Goal: Transaction & Acquisition: Book appointment/travel/reservation

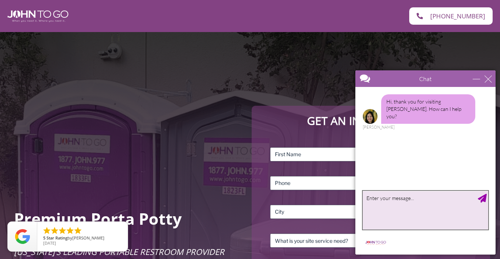
click at [402, 209] on textarea "type your message" at bounding box center [425, 210] width 125 height 39
type textarea "I'd like to rent a potty for my residential build."
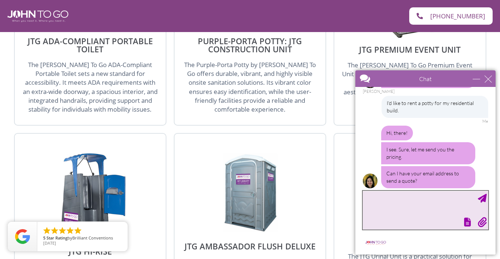
scroll to position [1015, 0]
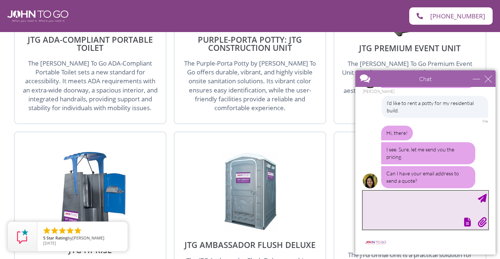
click at [382, 199] on textarea "type your message" at bounding box center [425, 210] width 125 height 39
type textarea "[PERSON_NAME][EMAIL_ADDRESS][DOMAIN_NAME]"
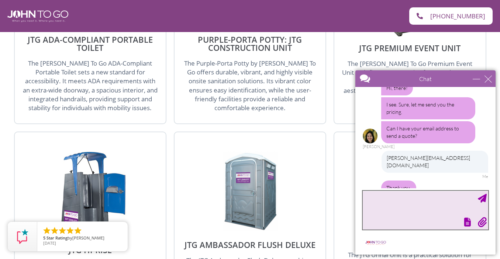
scroll to position [112, 0]
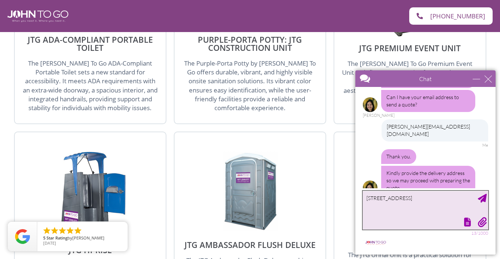
type textarea "[STREET_ADDRESS]"
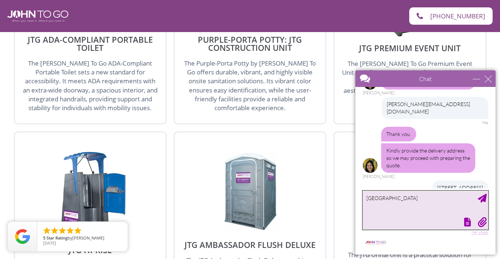
type textarea "[GEOGRAPHIC_DATA]"
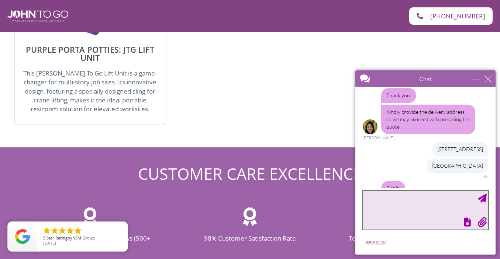
scroll to position [197, 0]
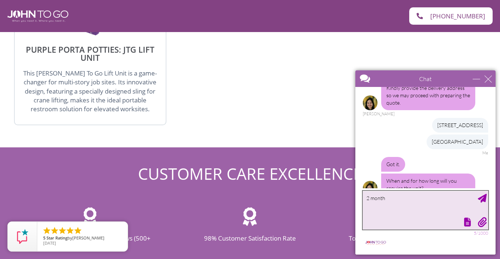
type textarea "2 months"
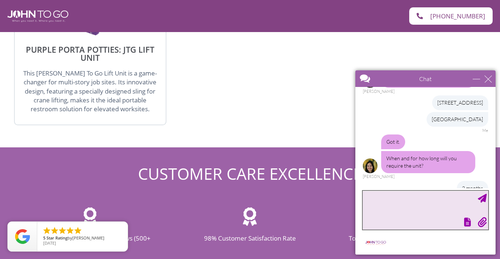
scroll to position [243, 0]
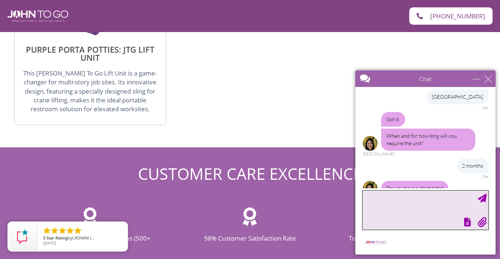
click at [396, 195] on textarea "type your message" at bounding box center [425, 210] width 125 height 39
type textarea "Would love to have it [DATE] or [DATE] if possible."
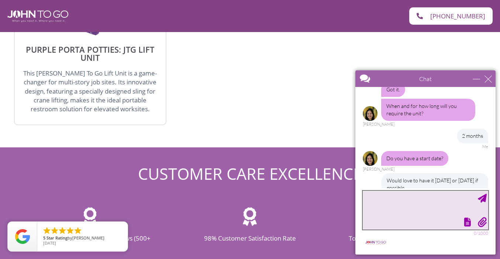
scroll to position [326, 0]
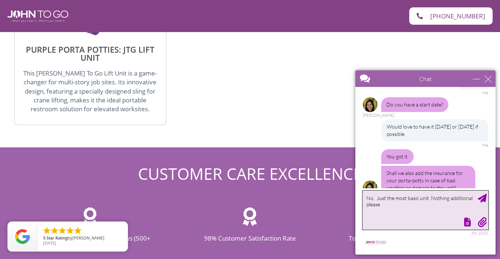
type textarea "No. Just the most basic unit. Nothing additional please."
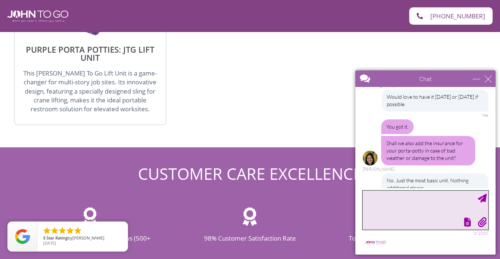
scroll to position [402, 0]
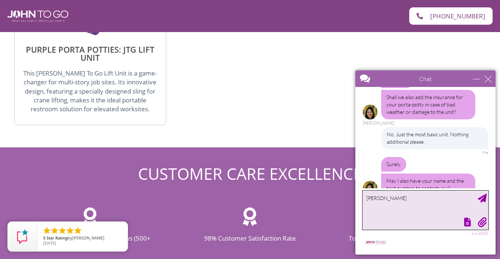
type textarea "[PERSON_NAME]"
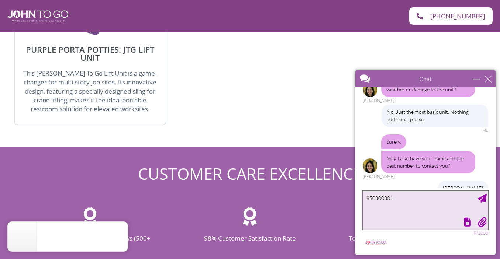
type textarea "8503003010"
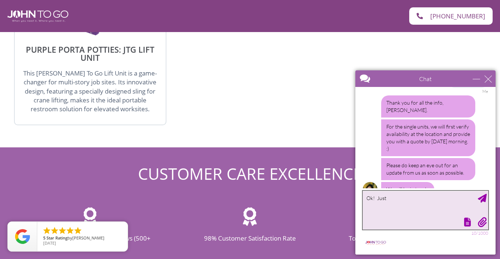
scroll to position [543, 0]
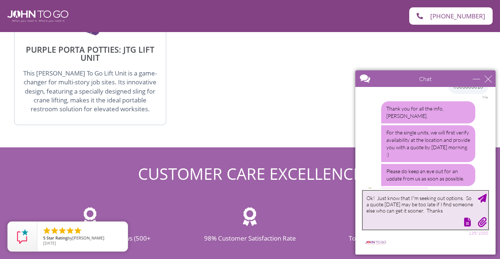
type textarea "Ok! Just know that I"m seeking out options. So a quote [DATE] may be too late i…"
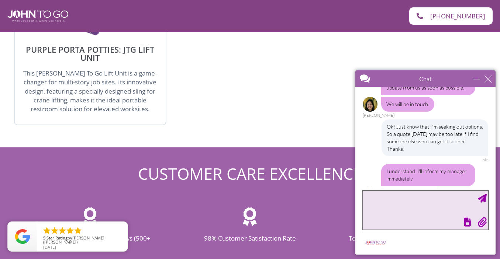
scroll to position [657, 0]
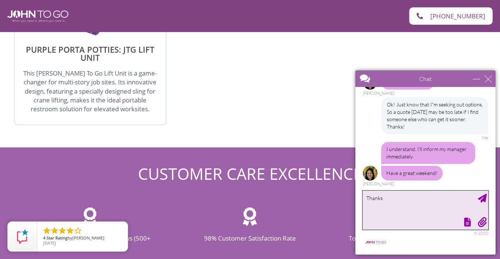
type textarea "Thanks!"
